Goal: Check status: Check status

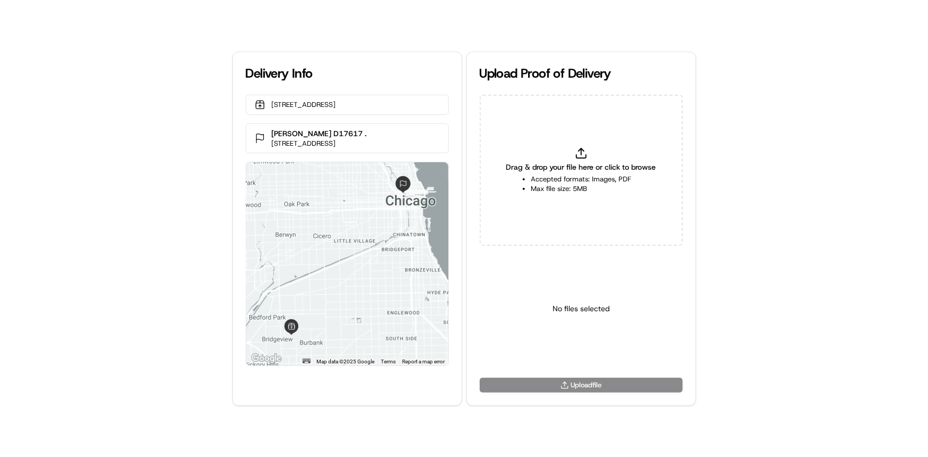
drag, startPoint x: 0, startPoint y: 194, endPoint x: 516, endPoint y: 226, distance: 517.3
click at [0, 194] on div "Delivery Info [STREET_ADDRESS] [PERSON_NAME] D17617 . [STREET_ADDRESS] ← Move l…" at bounding box center [464, 228] width 928 height 457
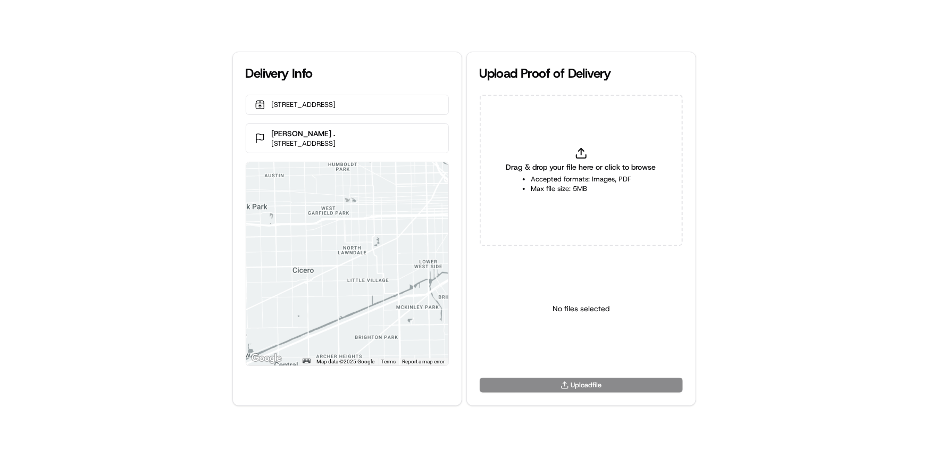
drag, startPoint x: 37, startPoint y: 277, endPoint x: 26, endPoint y: 287, distance: 15.1
click at [37, 277] on div "Delivery Info 6633 W 75th St, Bedford Park, IL 60638, US Kevin Randolph . 3740 …" at bounding box center [464, 228] width 928 height 457
